Goal: Task Accomplishment & Management: Manage account settings

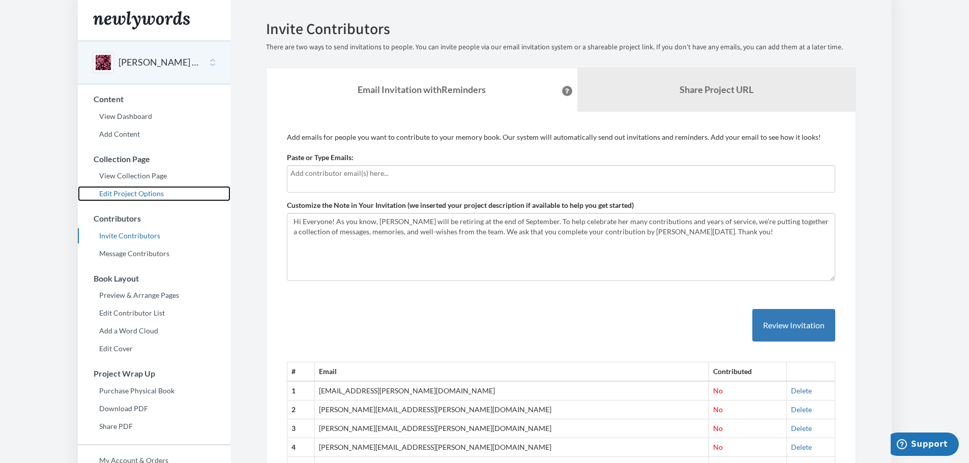
click at [141, 192] on link "Edit Project Options" at bounding box center [154, 193] width 153 height 15
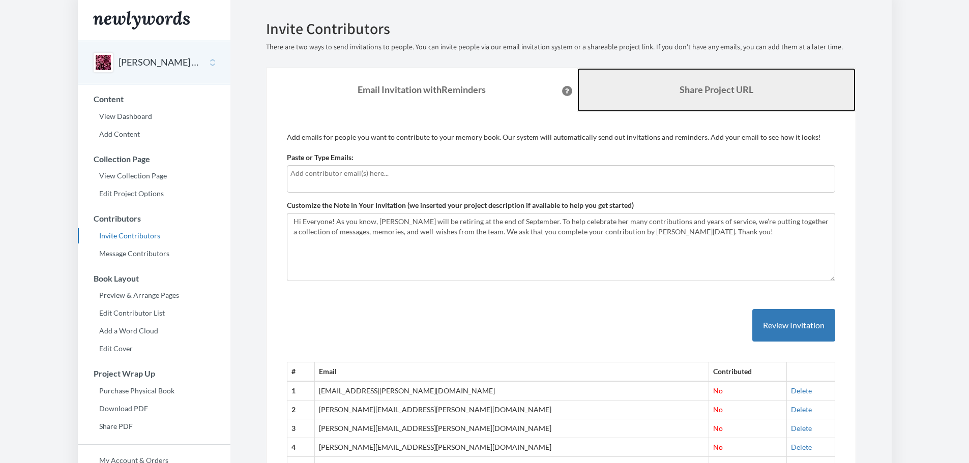
click at [735, 97] on link "Share Project URL" at bounding box center [716, 90] width 278 height 44
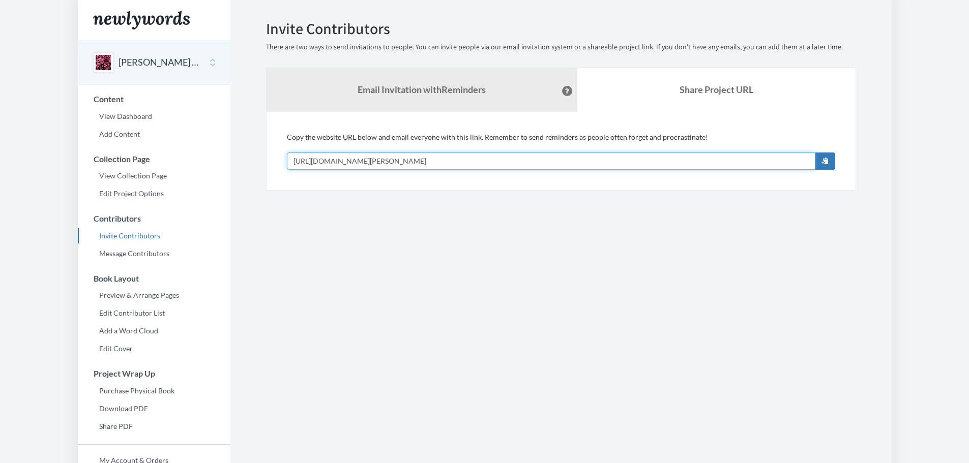
click at [484, 159] on input "[URL][DOMAIN_NAME][PERSON_NAME]" at bounding box center [551, 161] width 529 height 17
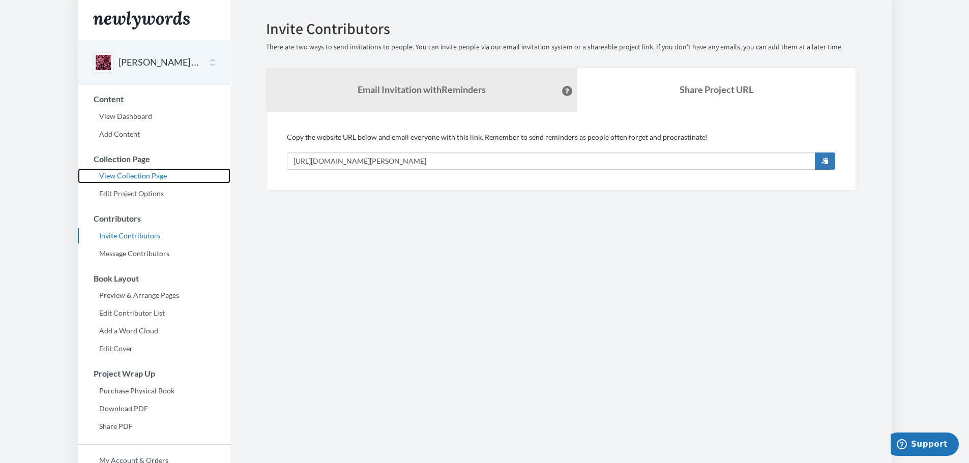
click at [124, 178] on link "View Collection Page" at bounding box center [154, 175] width 153 height 15
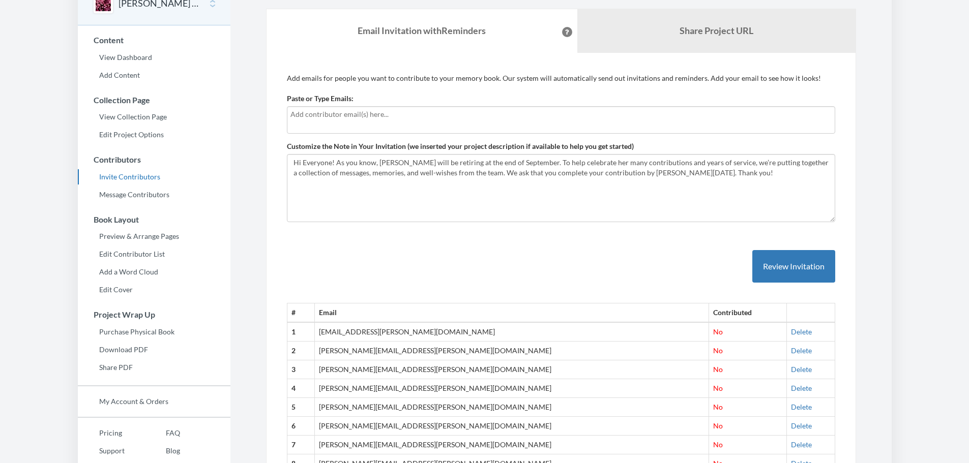
scroll to position [254, 0]
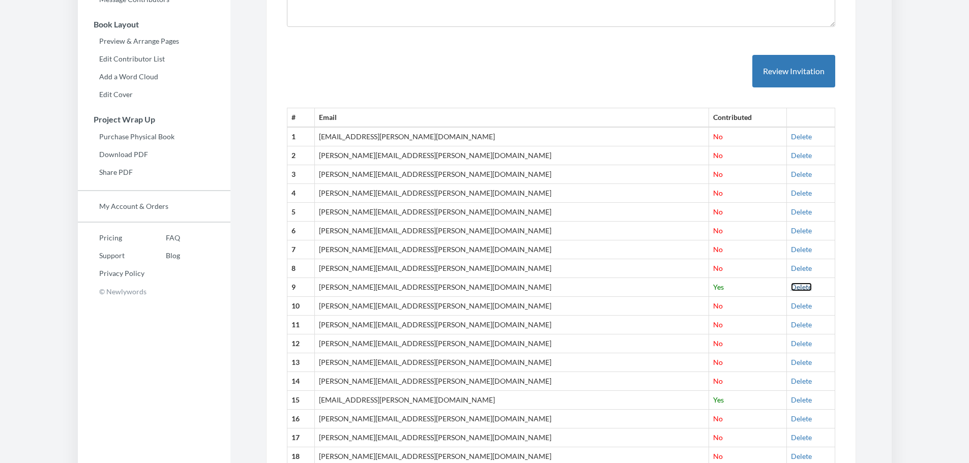
click at [791, 288] on link "Delete" at bounding box center [801, 287] width 21 height 9
click at [791, 378] on link "Delete" at bounding box center [801, 381] width 21 height 9
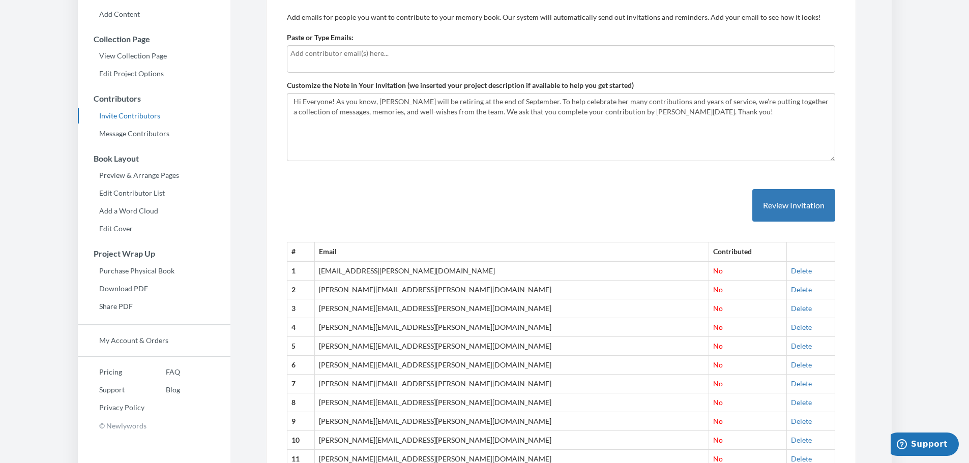
scroll to position [0, 0]
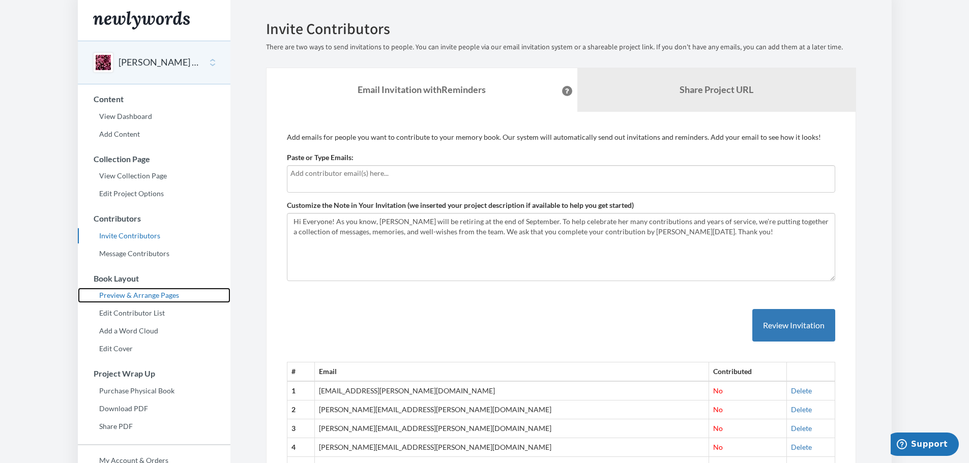
click at [140, 294] on link "Preview & Arrange Pages" at bounding box center [154, 295] width 153 height 15
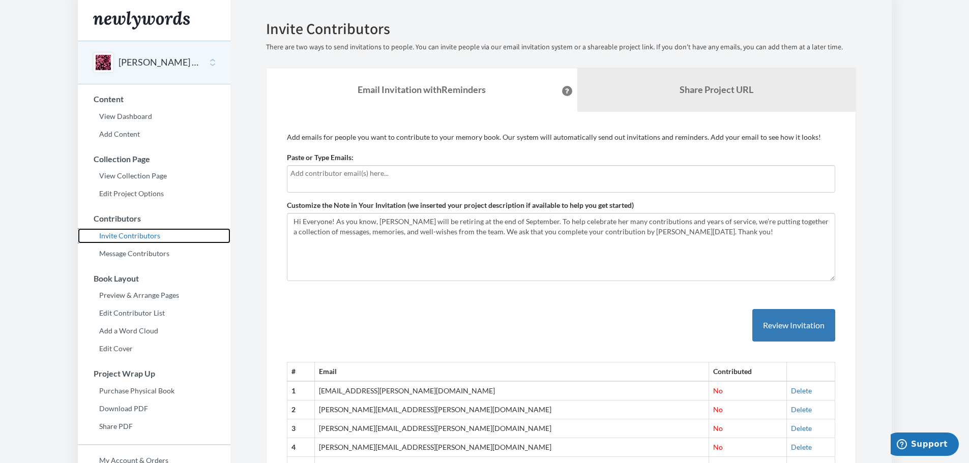
click at [127, 230] on link "Invite Contributors" at bounding box center [154, 235] width 153 height 15
